Goal: Task Accomplishment & Management: Manage account settings

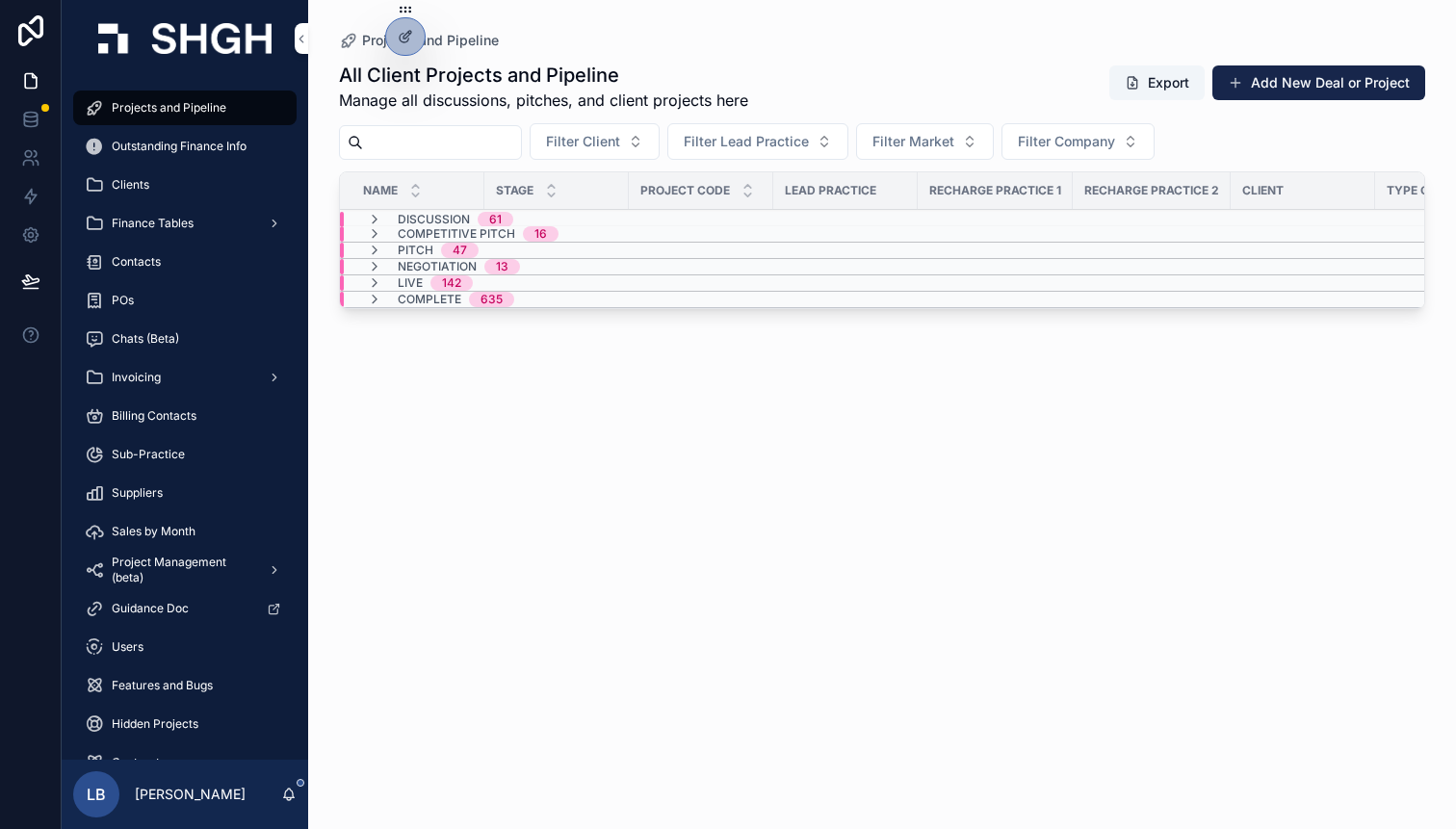
click at [605, 477] on div "All Client Projects and Pipeline Manage all discussions, pitches, and client pr…" at bounding box center [882, 427] width 1087 height 755
click at [503, 144] on input "scrollable content" at bounding box center [441, 142] width 158 height 27
type input "*******"
click at [465, 281] on div "Live 2" at bounding box center [414, 284] width 140 height 16
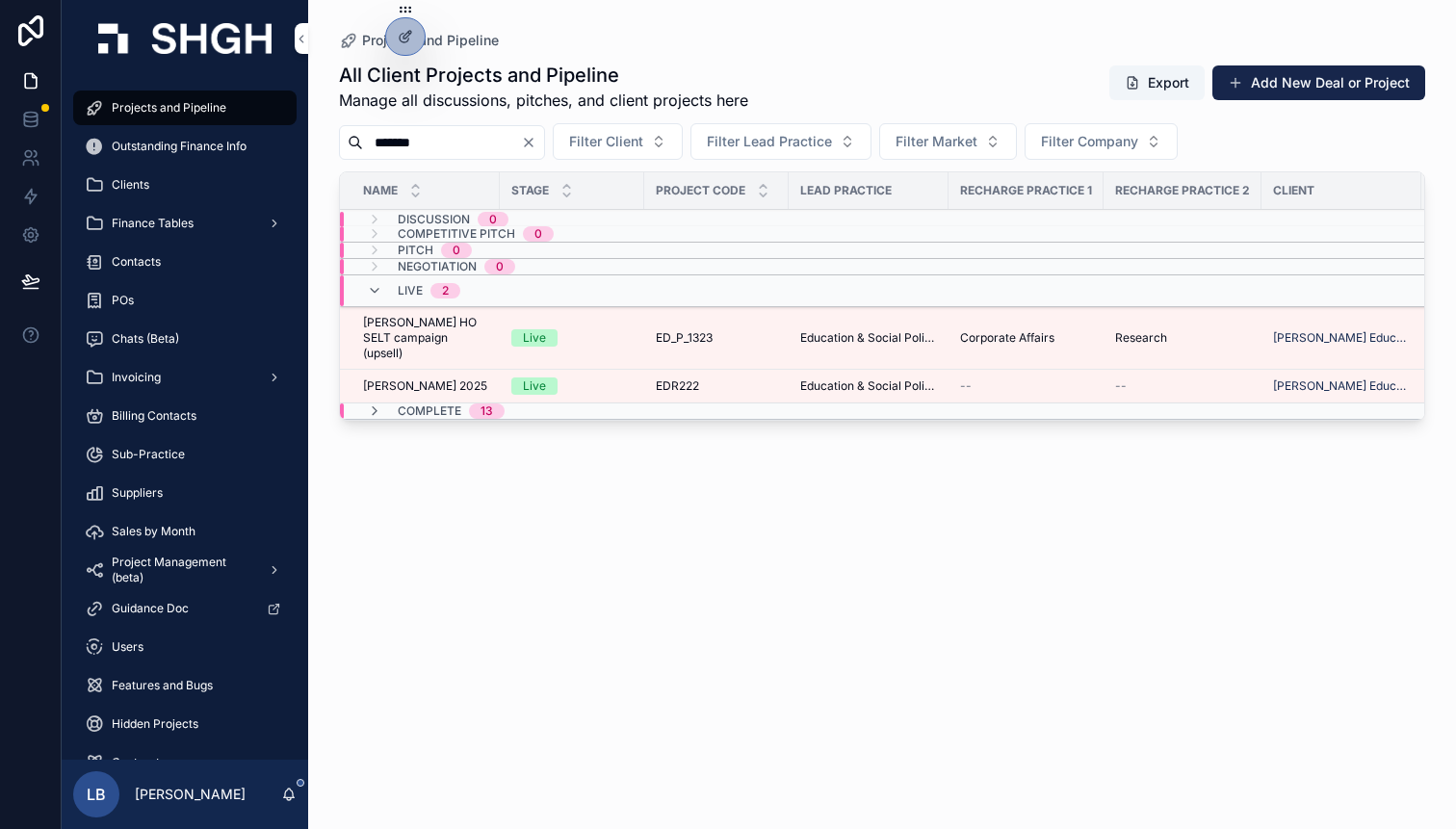
click at [635, 335] on td "Live" at bounding box center [571, 339] width 145 height 63
click at [634, 330] on td "Live" at bounding box center [571, 339] width 145 height 63
click at [569, 330] on div "Live" at bounding box center [571, 338] width 121 height 18
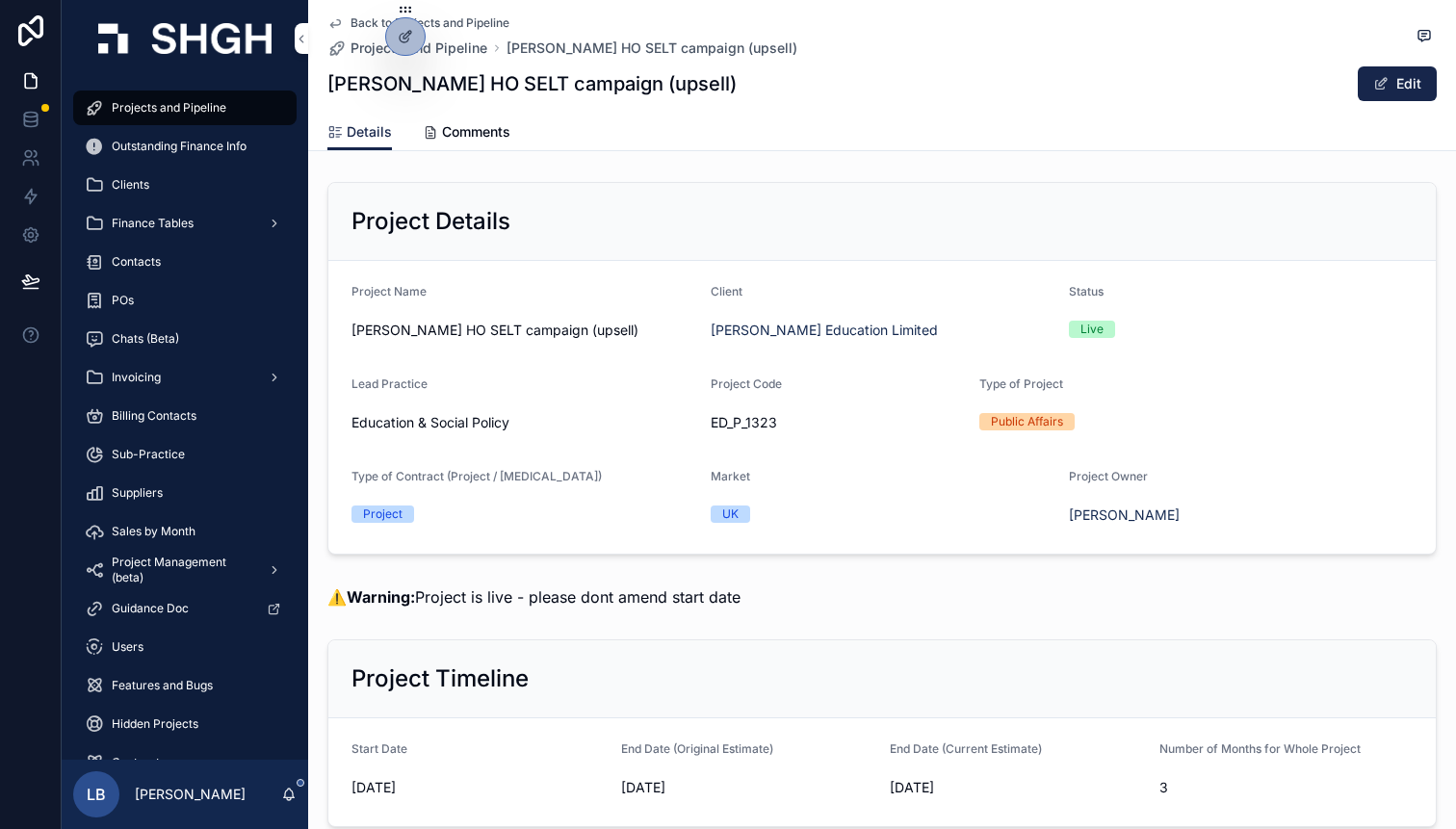
click at [606, 227] on div "Project Details" at bounding box center [882, 221] width 1061 height 31
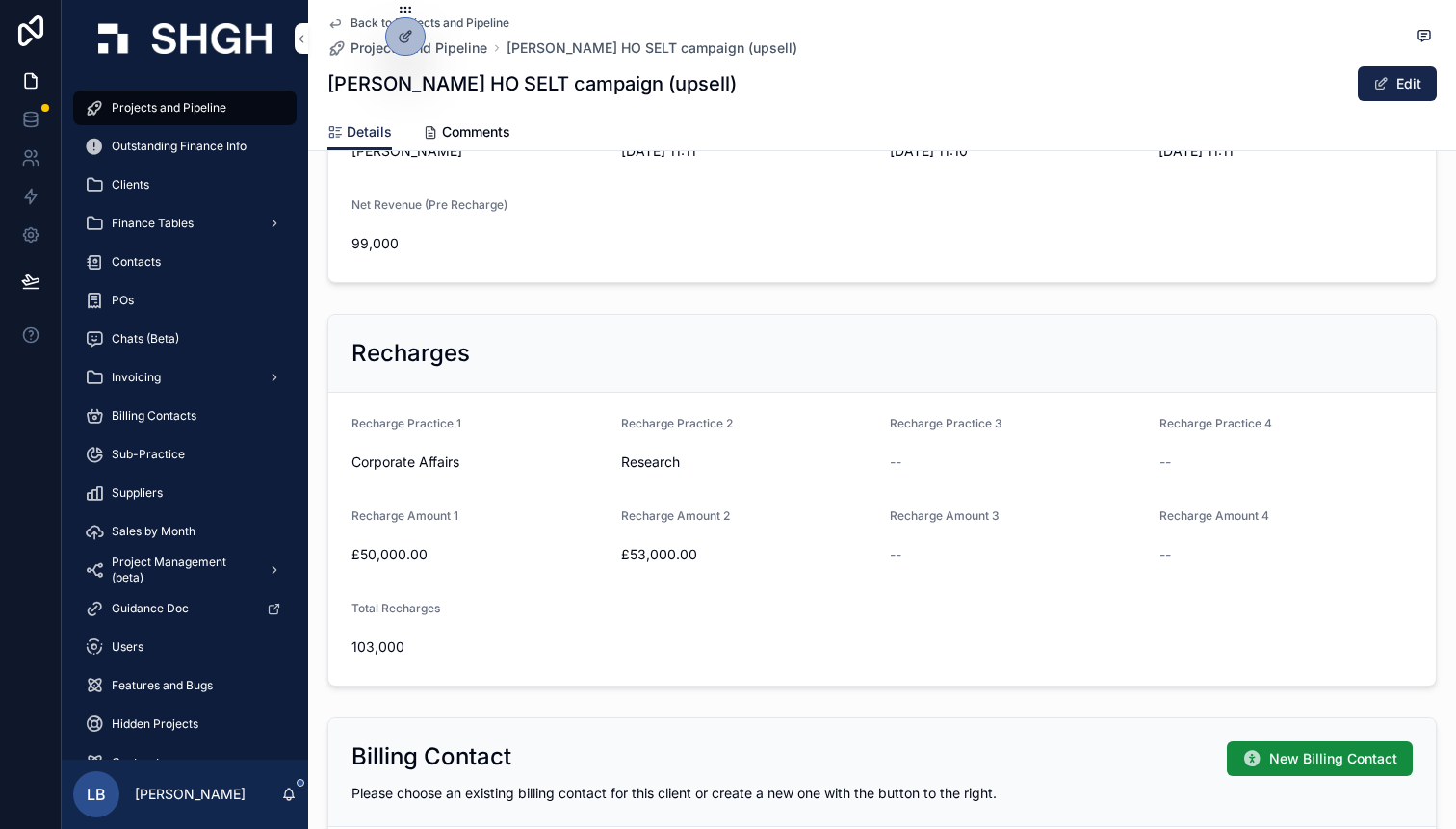
scroll to position [1184, 0]
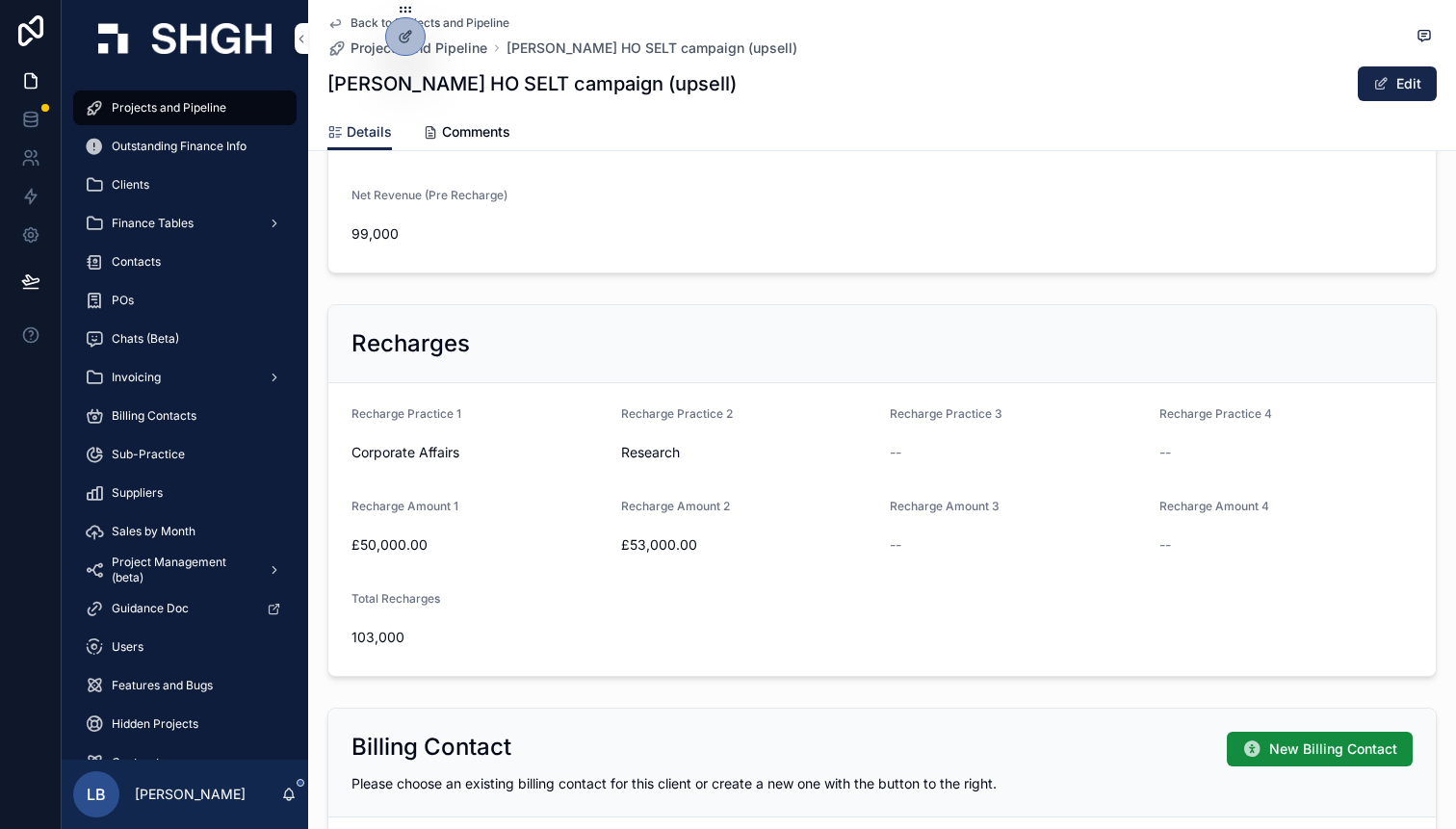
click at [1395, 86] on button "Edit" at bounding box center [1397, 83] width 79 height 34
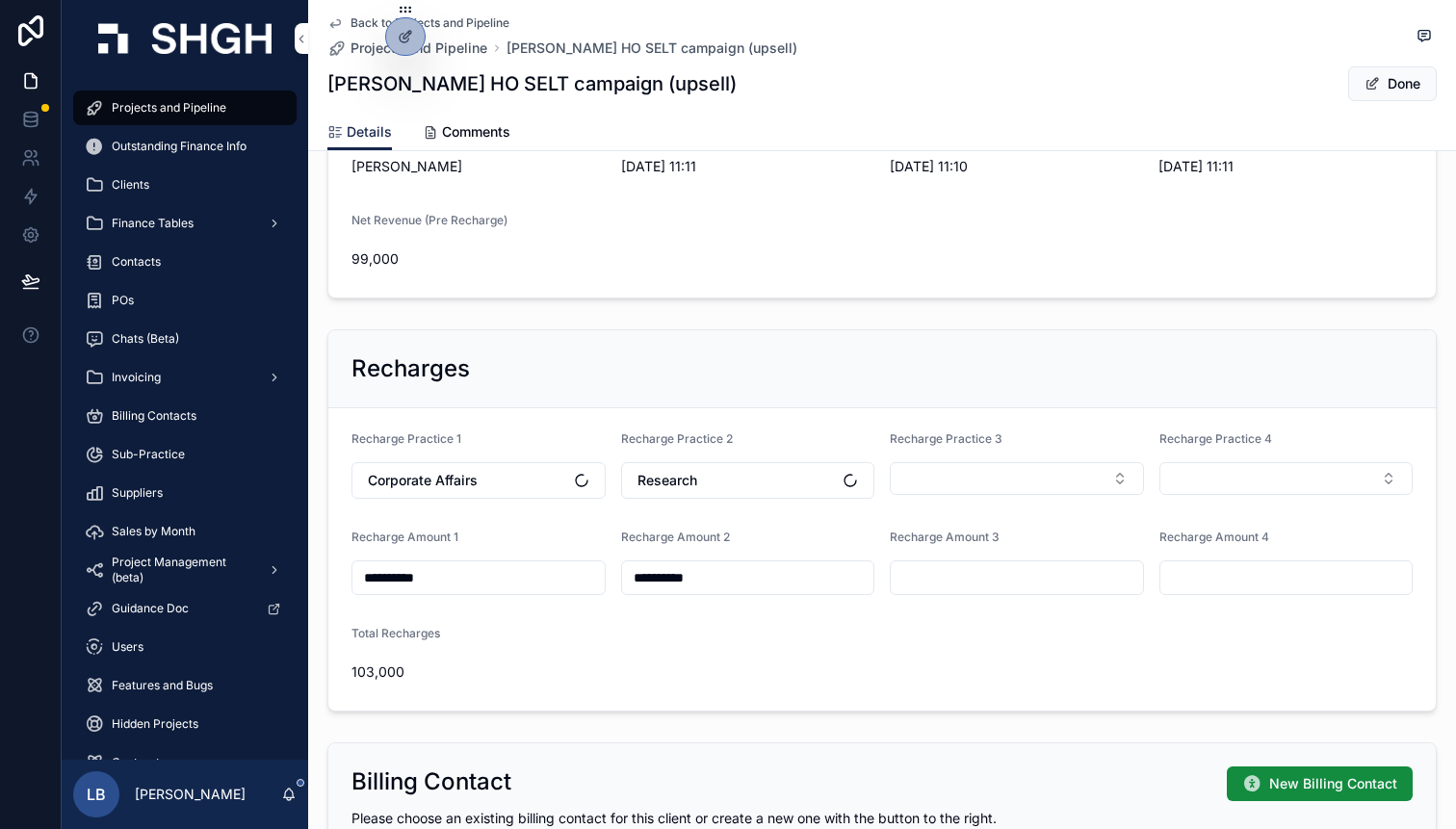
scroll to position [1210, 0]
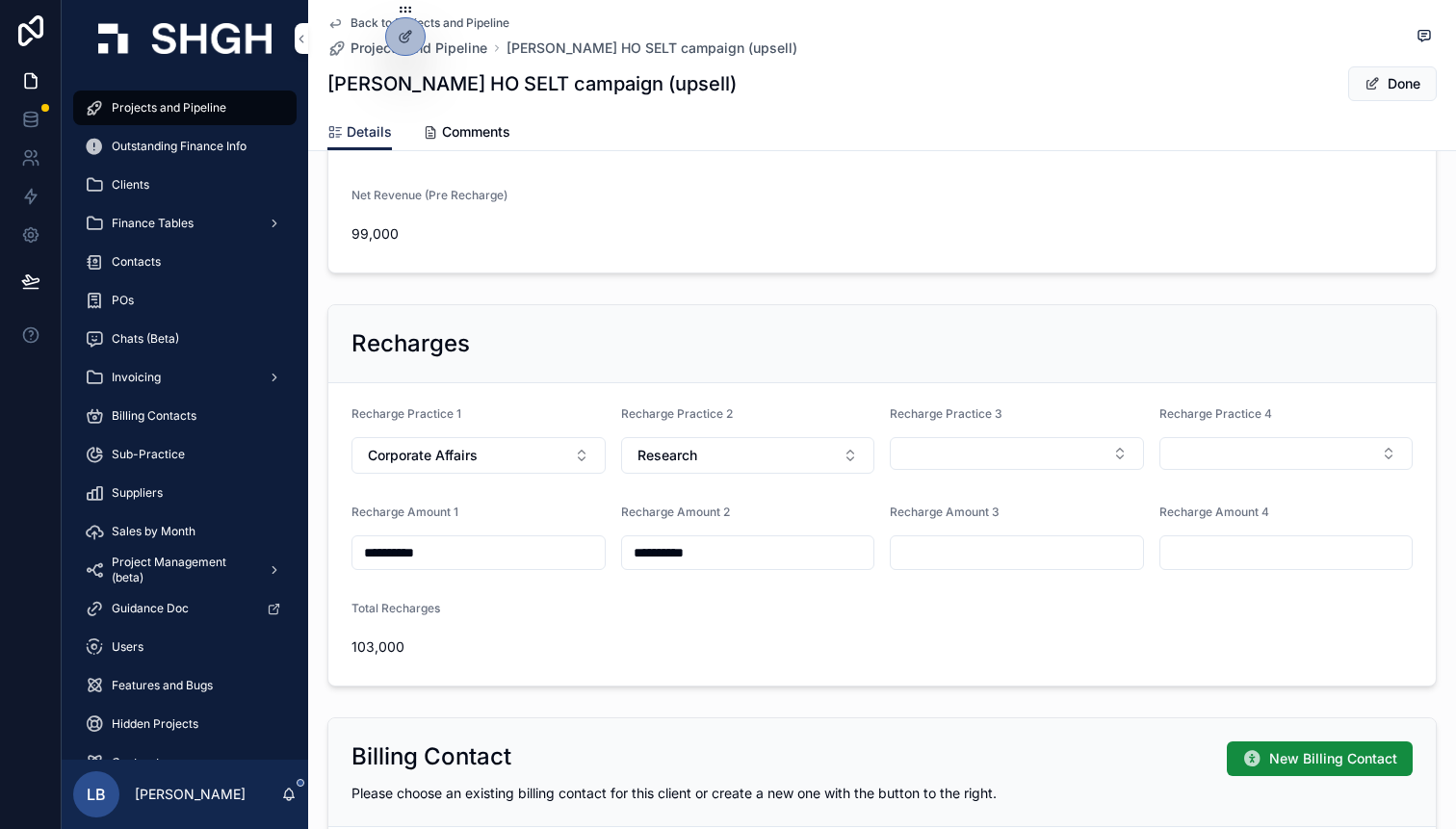
click at [1399, 92] on button "Done" at bounding box center [1392, 83] width 89 height 34
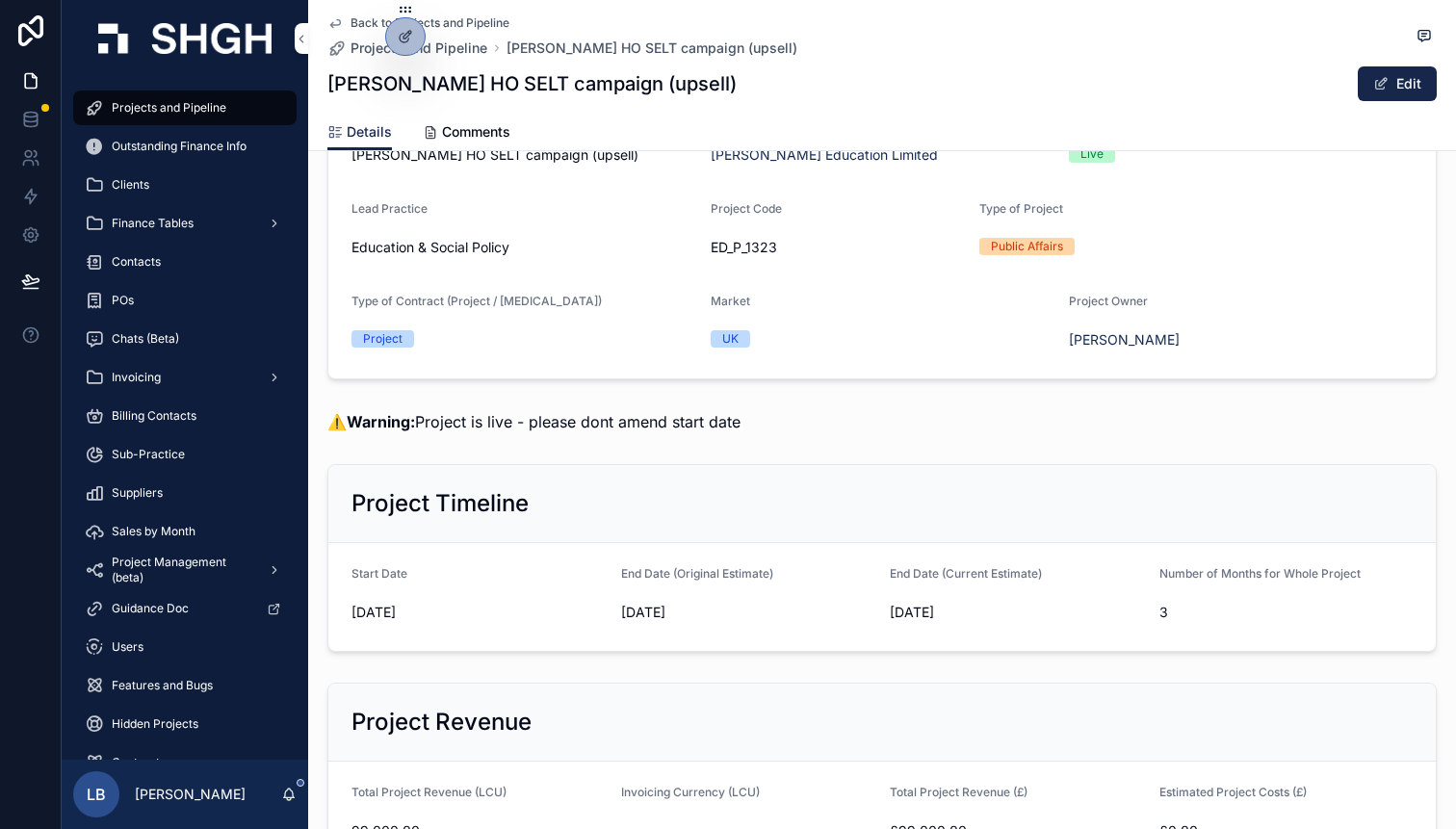
scroll to position [0, 0]
